Goal: Information Seeking & Learning: Learn about a topic

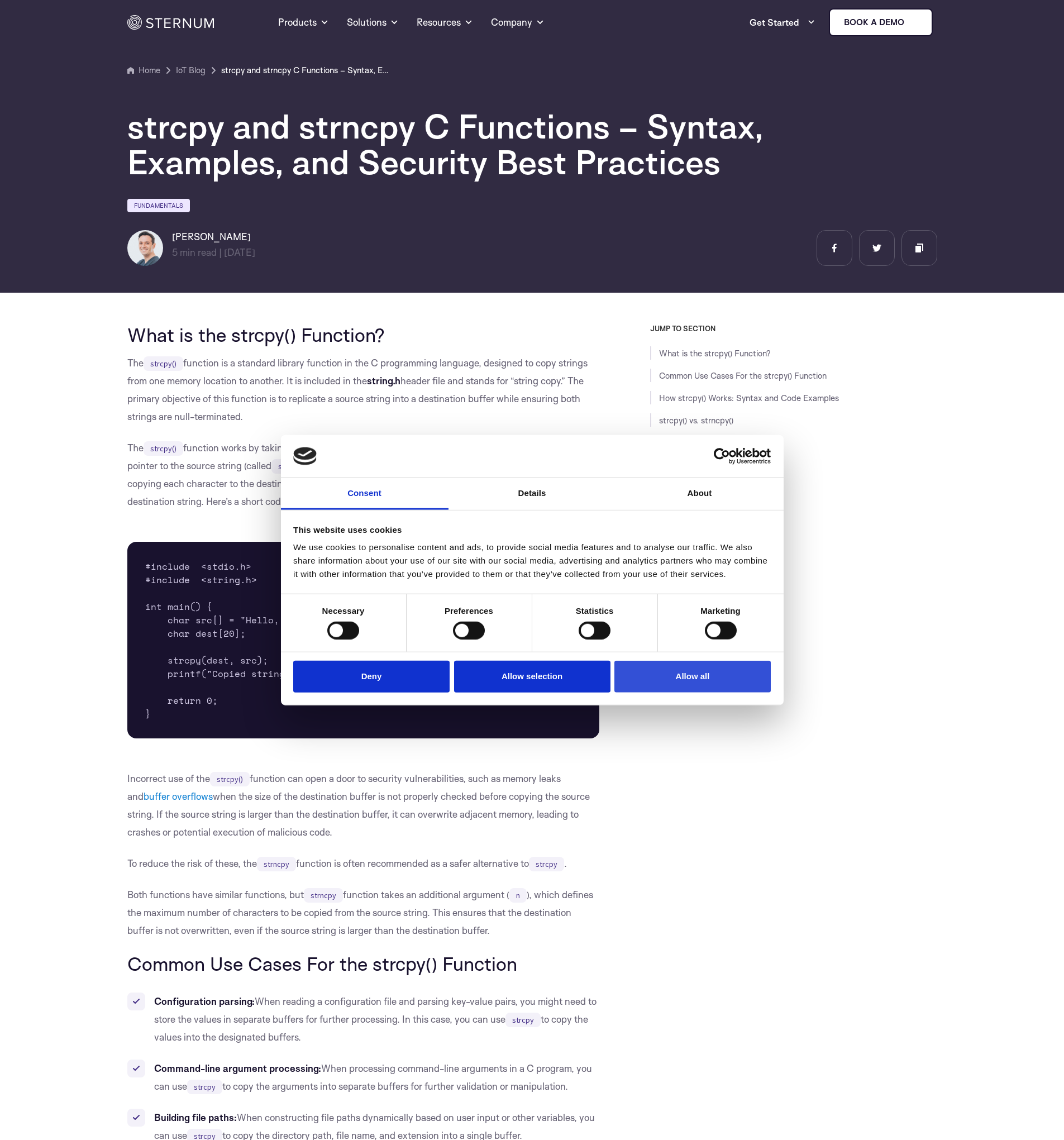
click at [722, 685] on button "Allow all" at bounding box center [693, 677] width 157 height 32
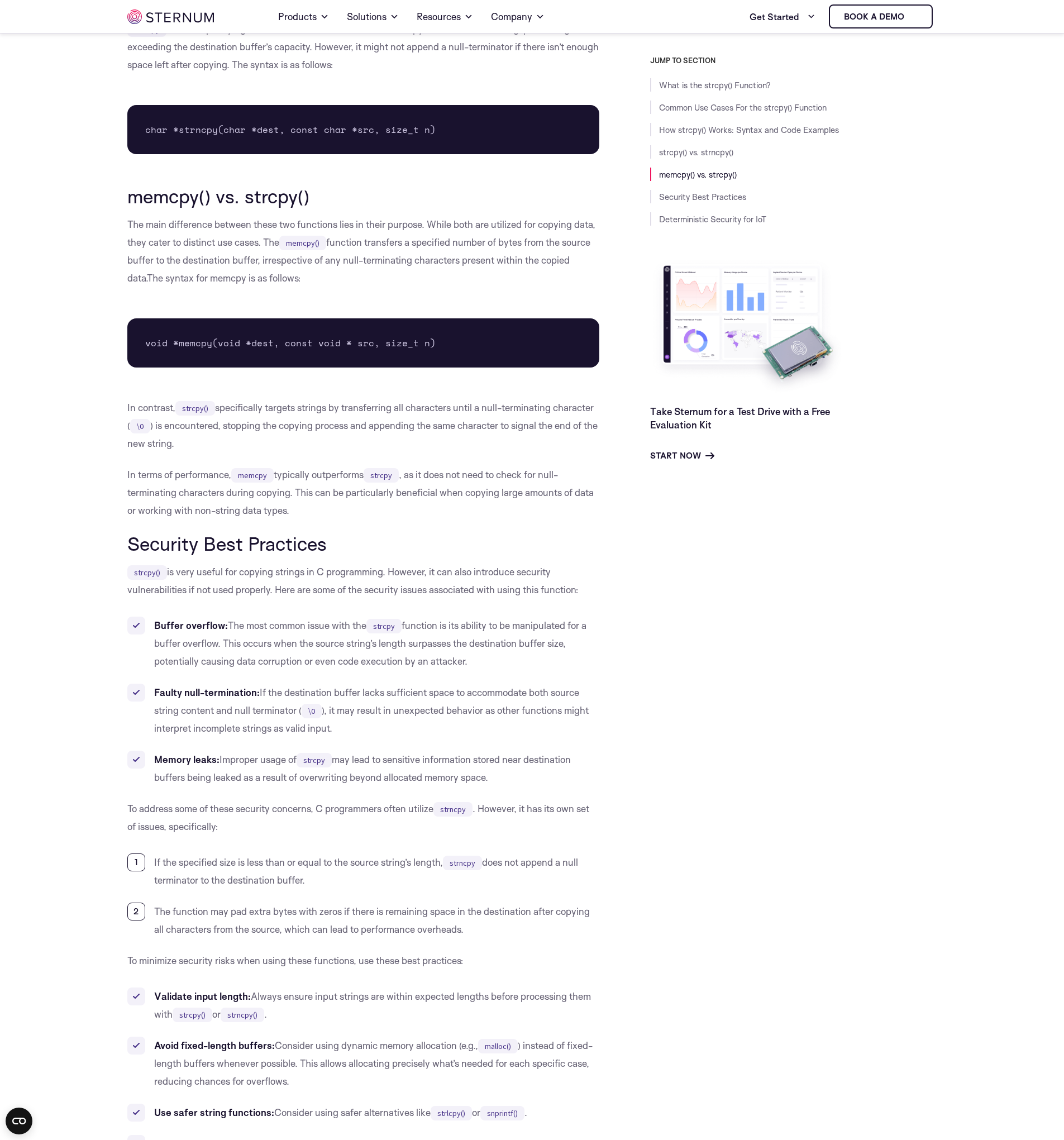
scroll to position [2472, 0]
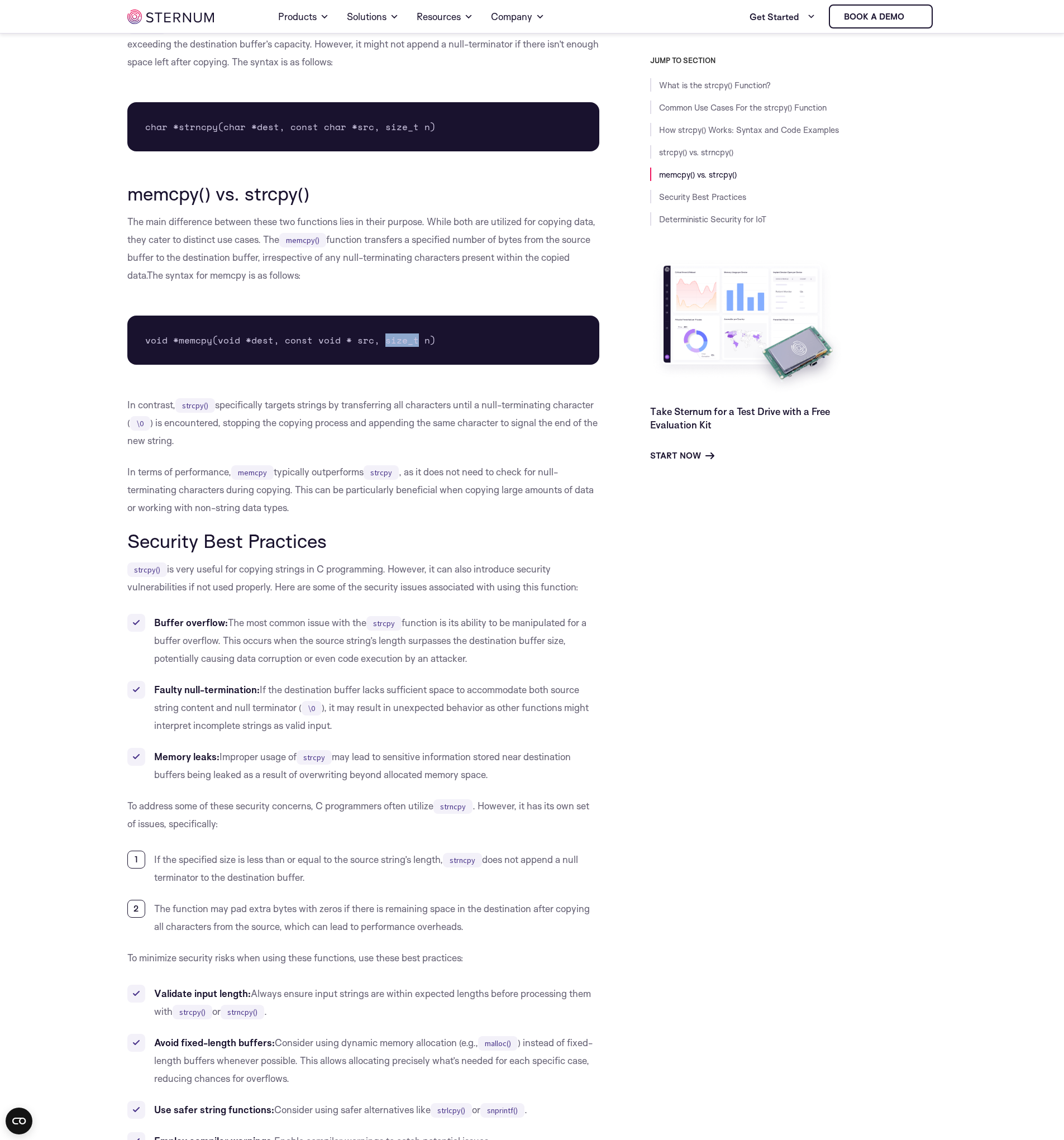
drag, startPoint x: 382, startPoint y: 343, endPoint x: 412, endPoint y: 344, distance: 30.0
click at [412, 344] on pre "void *memcpy(void *dest, const void * src, size_t n)" at bounding box center [363, 340] width 473 height 49
click at [391, 362] on pre "void *memcpy(void *dest, const void * src, size_t n)" at bounding box center [363, 340] width 473 height 49
drag, startPoint x: 150, startPoint y: 376, endPoint x: 378, endPoint y: 368, distance: 228.1
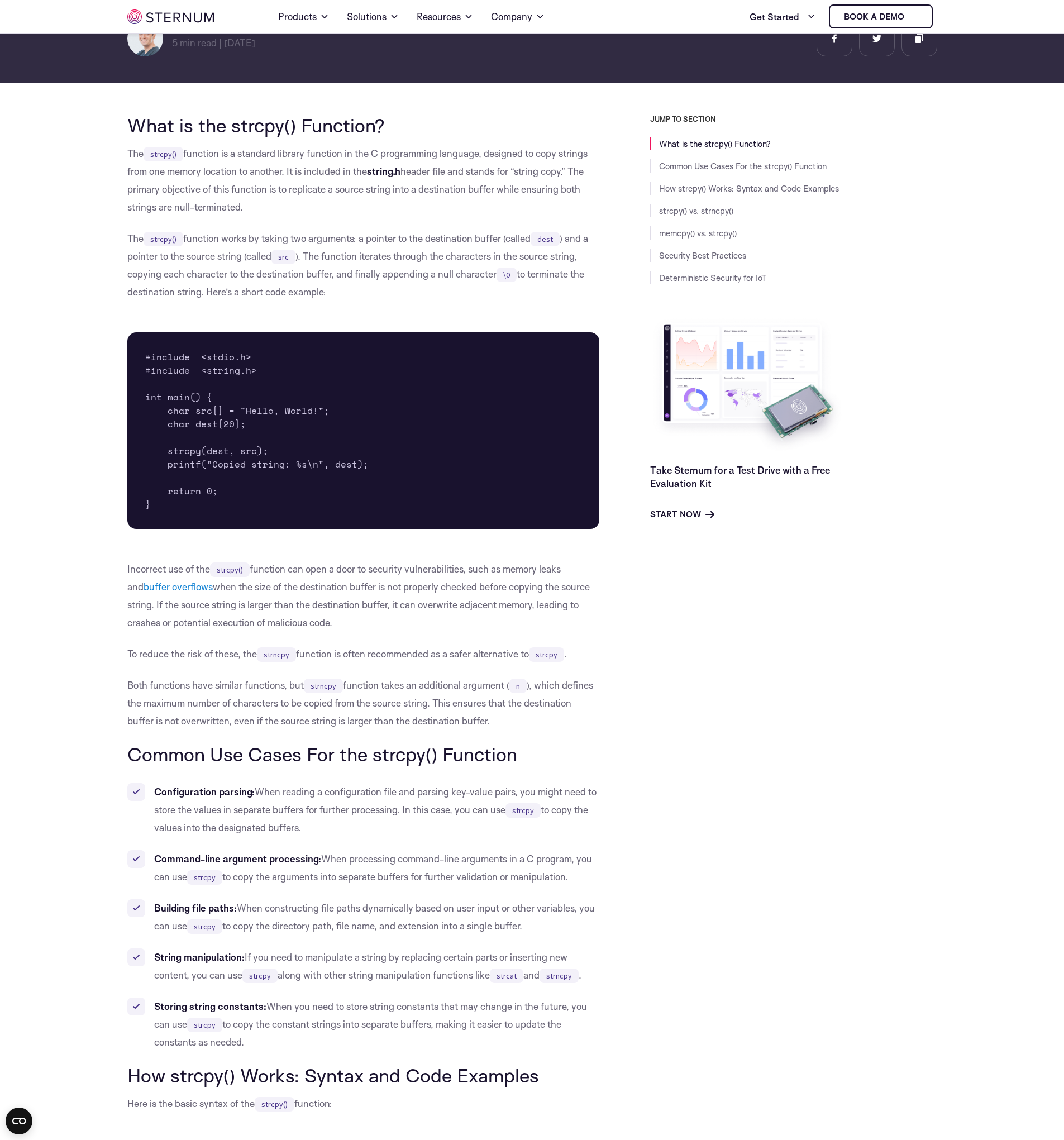
scroll to position [0, 0]
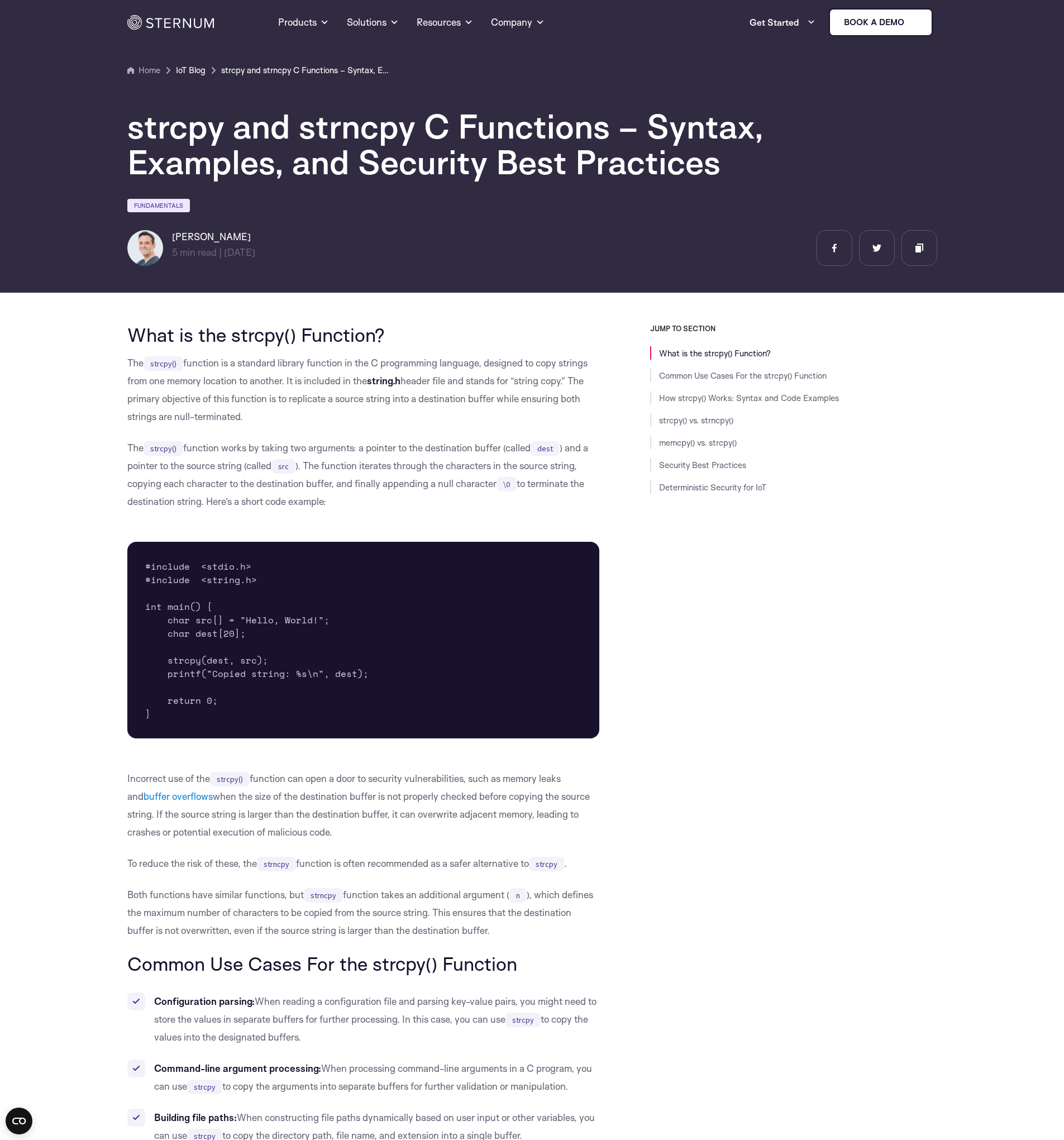
click at [198, 72] on link "IoT Blog" at bounding box center [190, 70] width 30 height 13
